Goal: Information Seeking & Learning: Learn about a topic

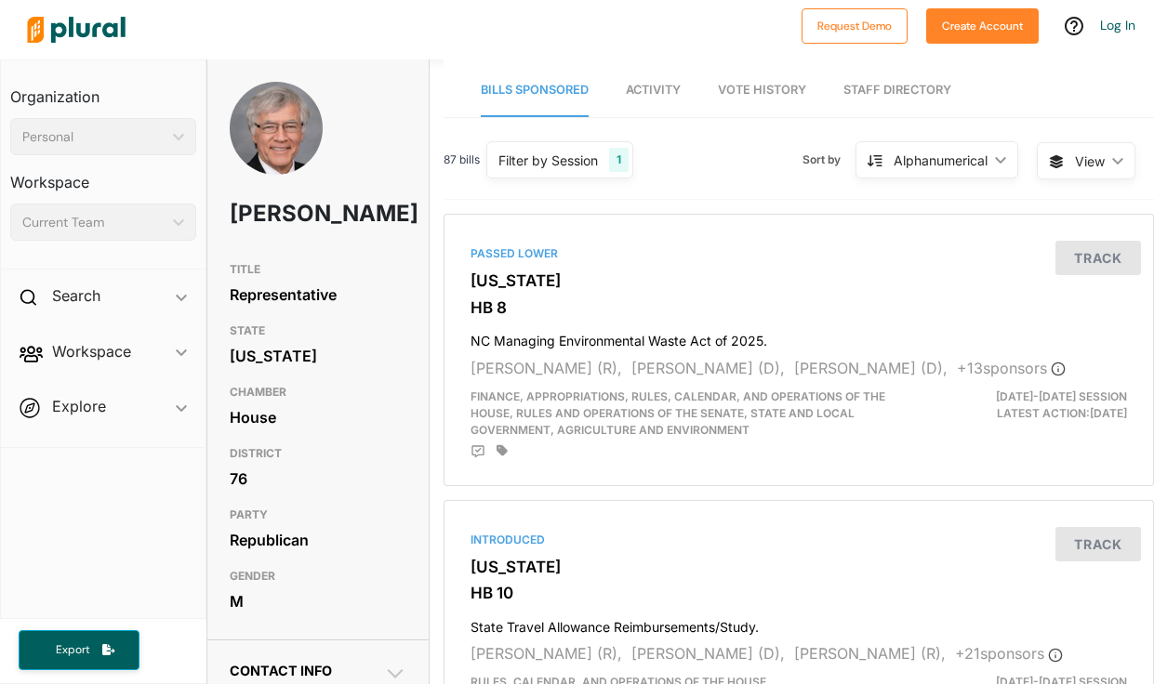
click at [758, 80] on link "Vote History" at bounding box center [762, 90] width 88 height 53
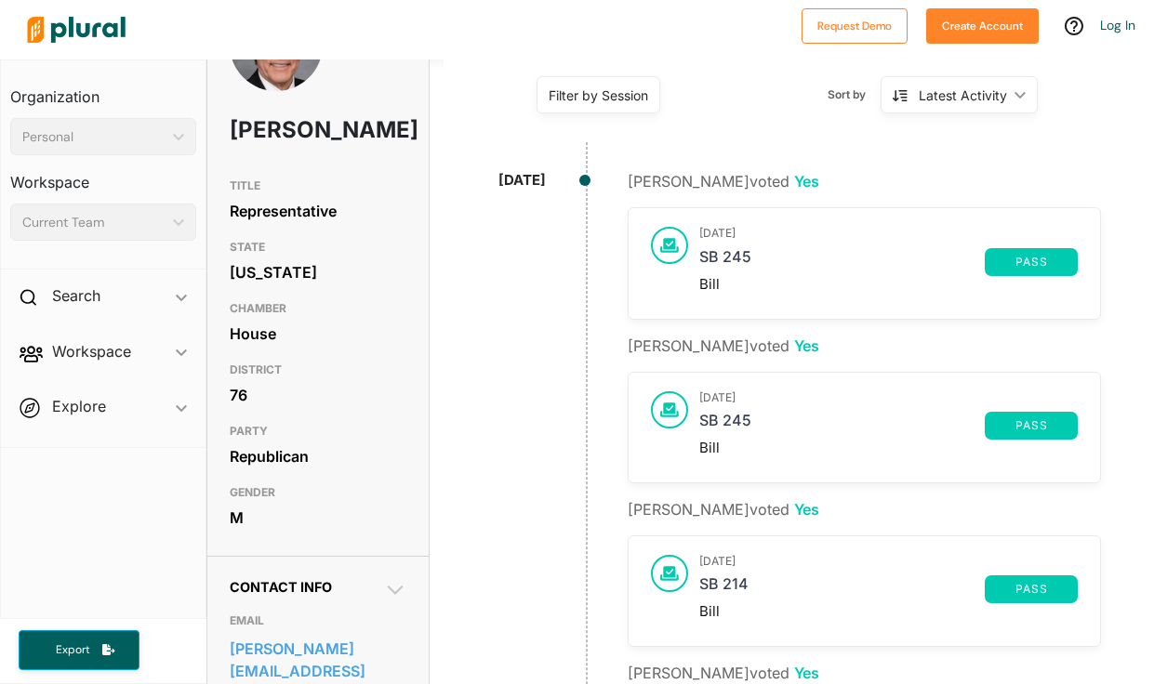
scroll to position [97, 0]
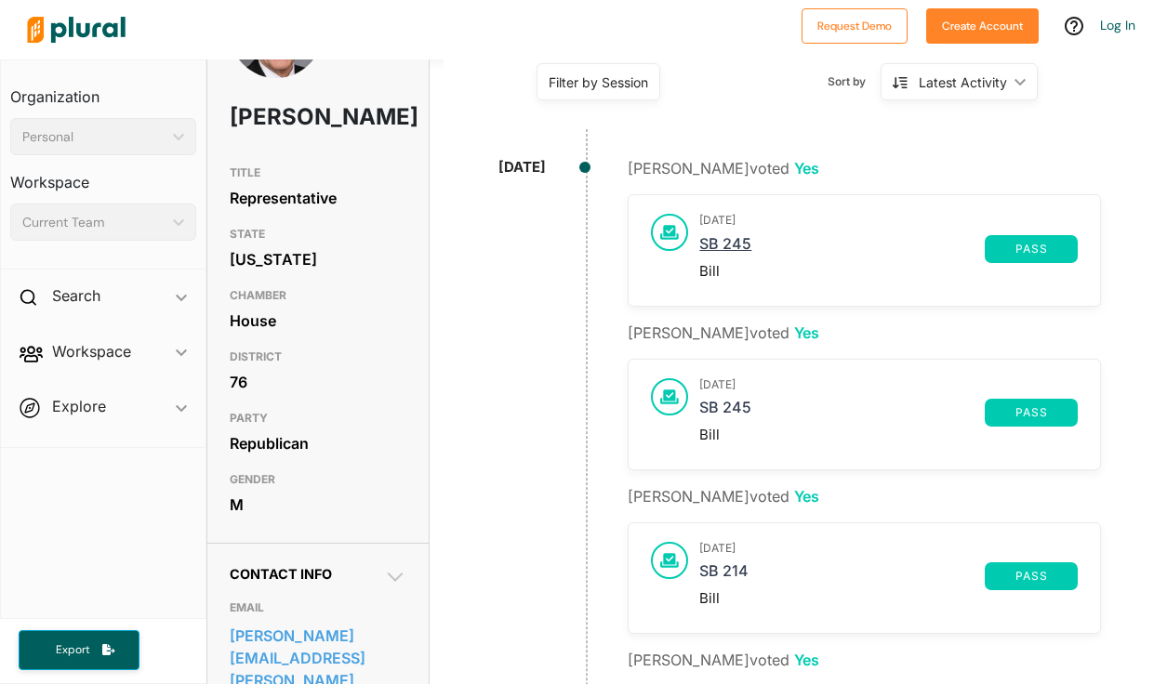
click at [737, 245] on link "SB 245" at bounding box center [842, 249] width 286 height 28
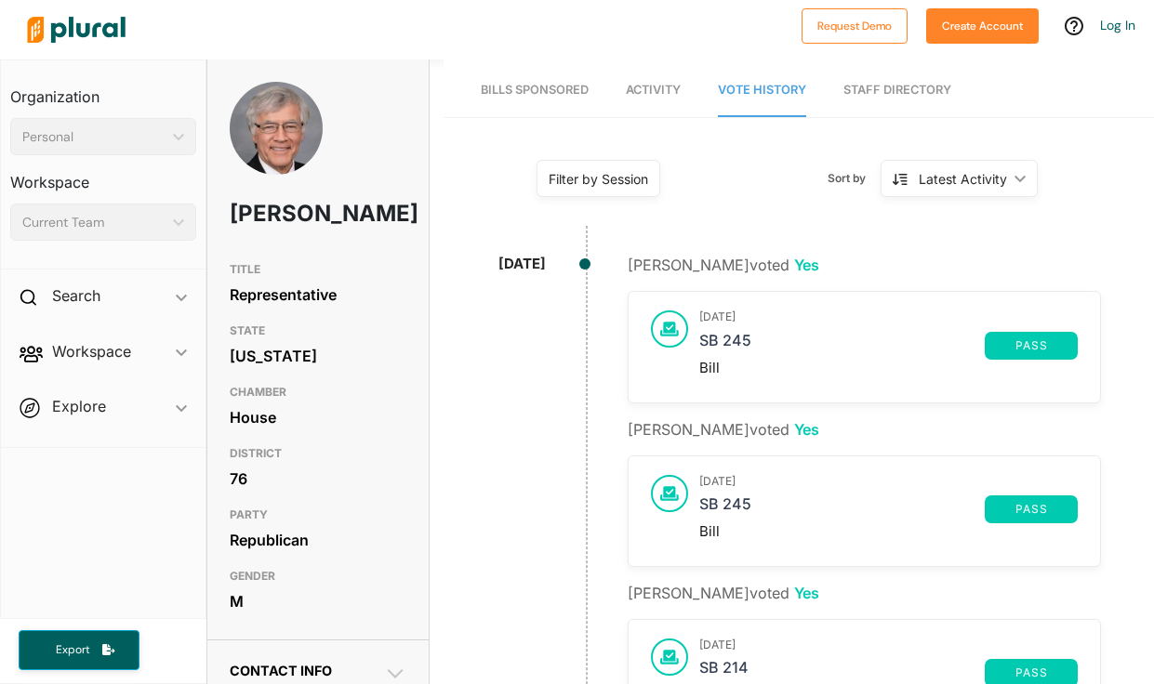
click at [647, 90] on span "Activity" at bounding box center [653, 90] width 55 height 14
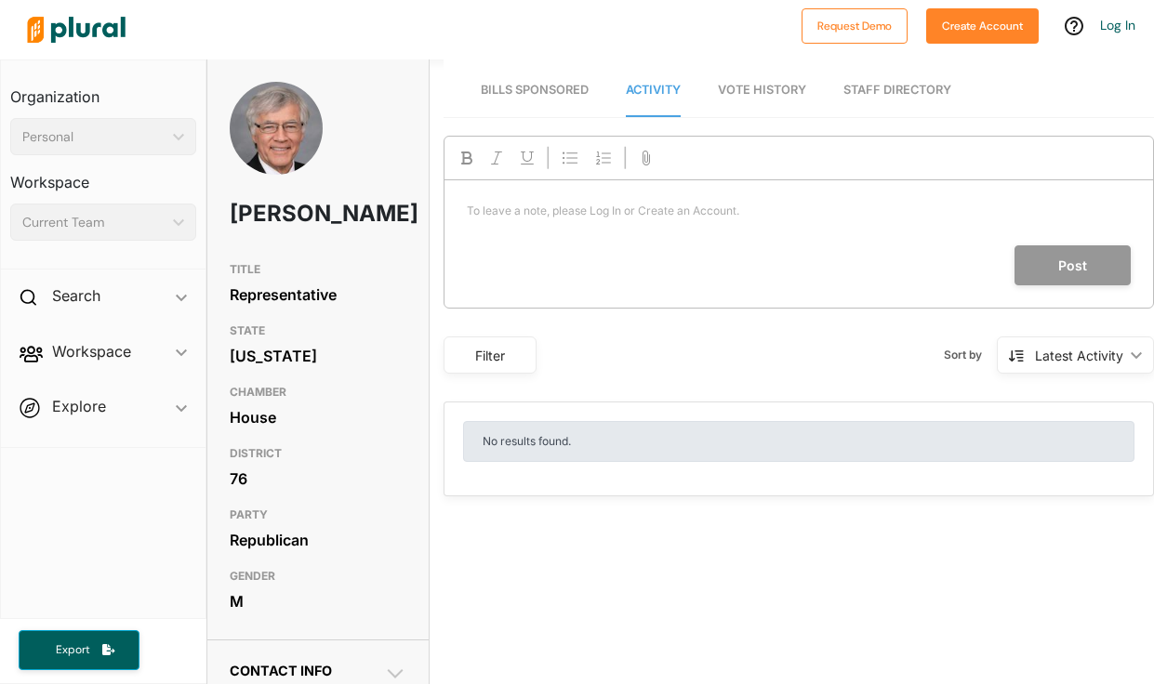
click at [552, 88] on span "Bills Sponsored" at bounding box center [535, 90] width 108 height 14
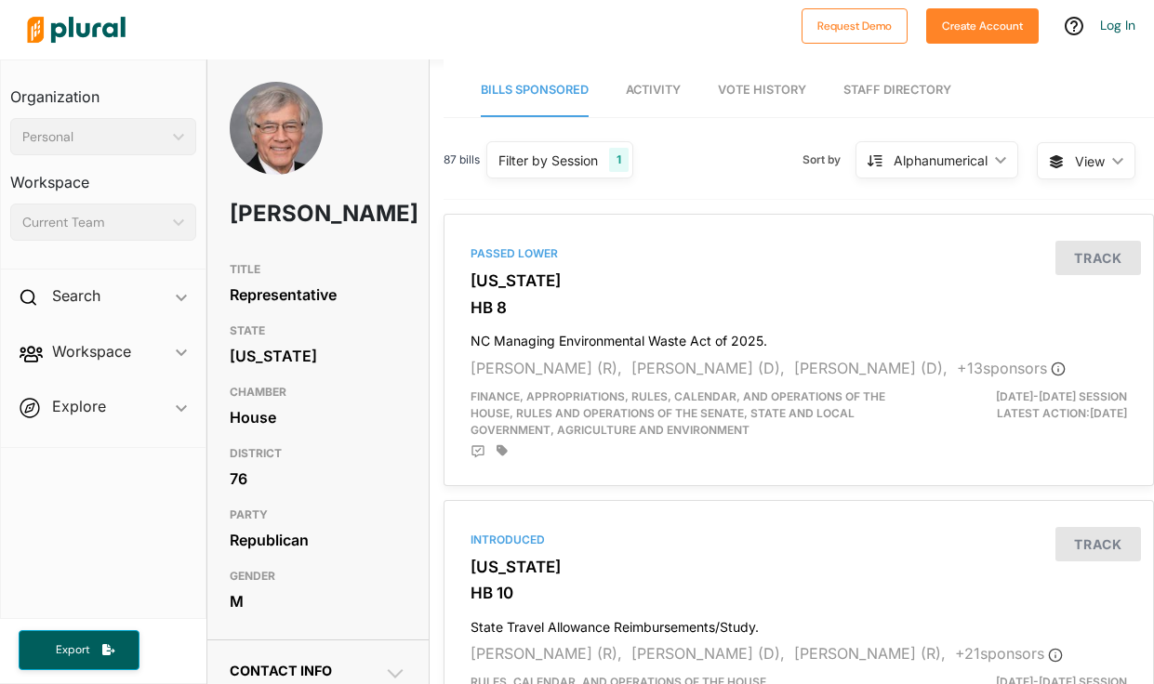
click at [1096, 161] on span "View" at bounding box center [1090, 162] width 30 height 20
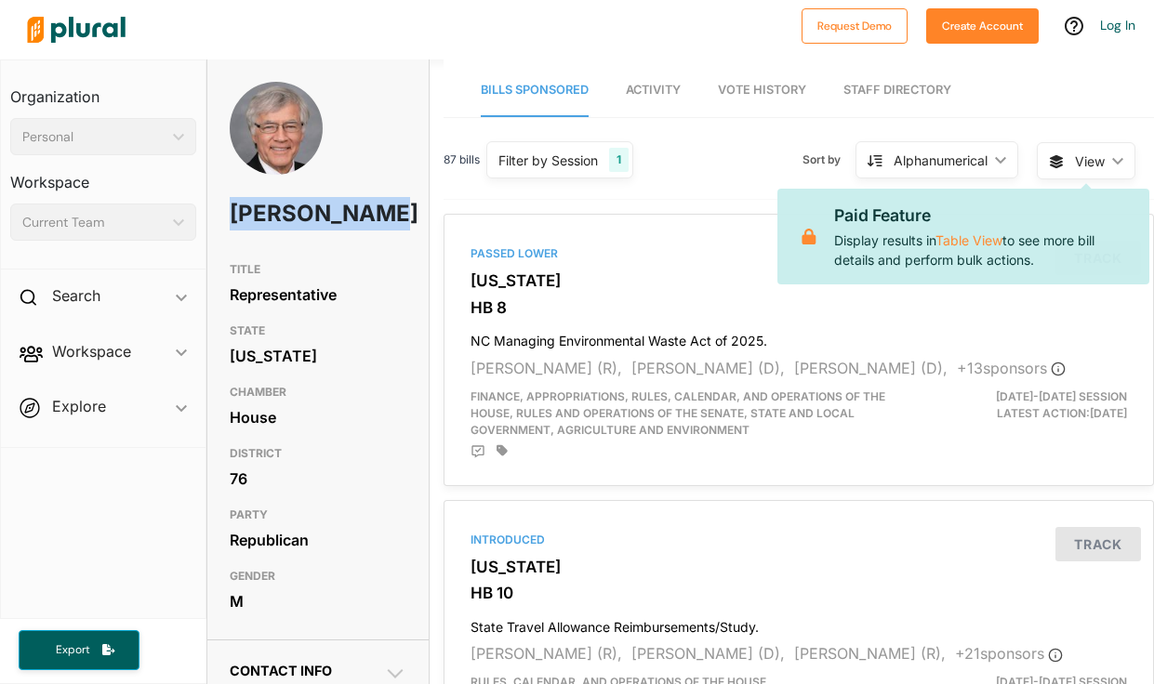
drag, startPoint x: 314, startPoint y: 244, endPoint x: 228, endPoint y: 213, distance: 91.8
click at [228, 213] on div "[PERSON_NAME]" at bounding box center [317, 167] width 221 height 171
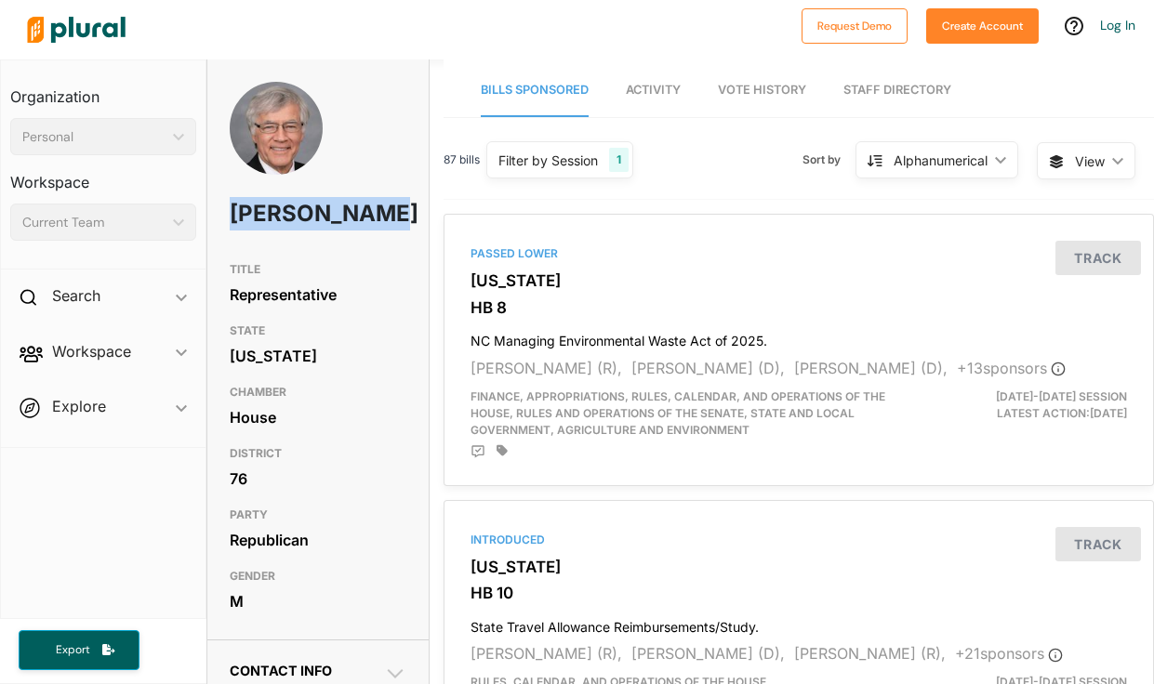
copy h1 "[PERSON_NAME]"
